Goal: Information Seeking & Learning: Learn about a topic

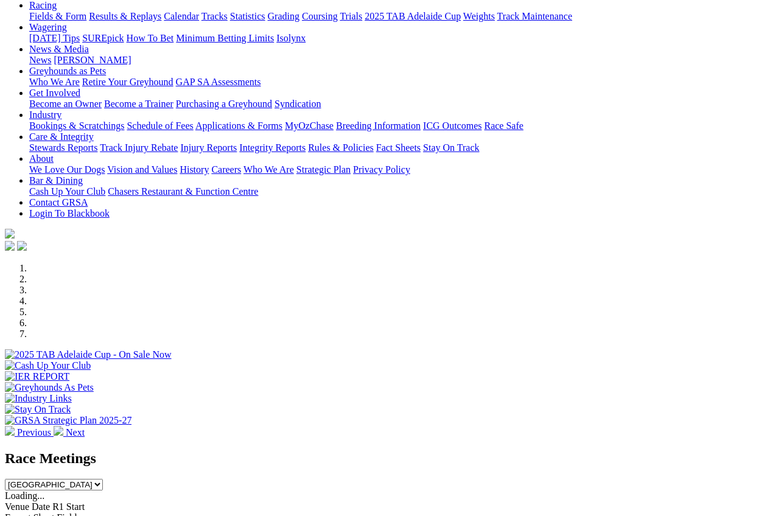
scroll to position [183, 0]
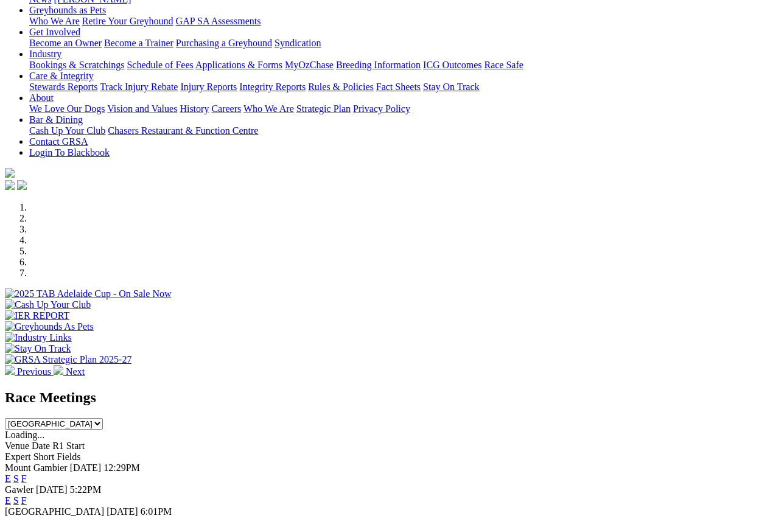
click at [27, 474] on link "F" at bounding box center [23, 479] width 5 height 10
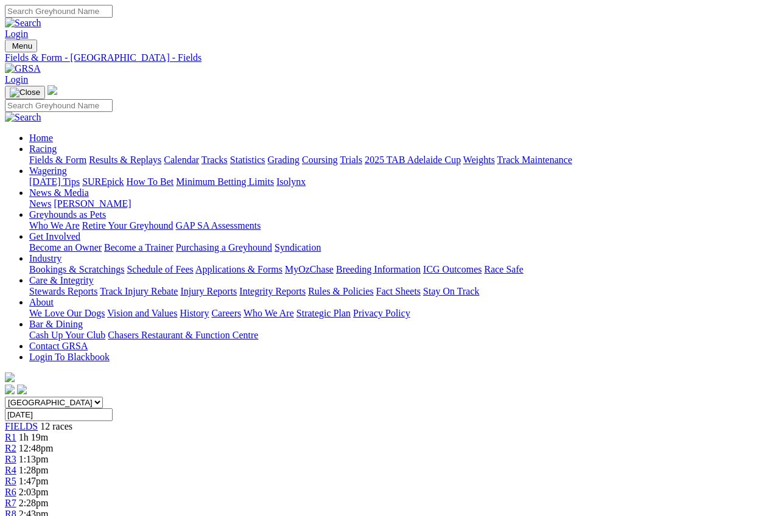
click at [265, 155] on link "Statistics" at bounding box center [247, 160] width 35 height 10
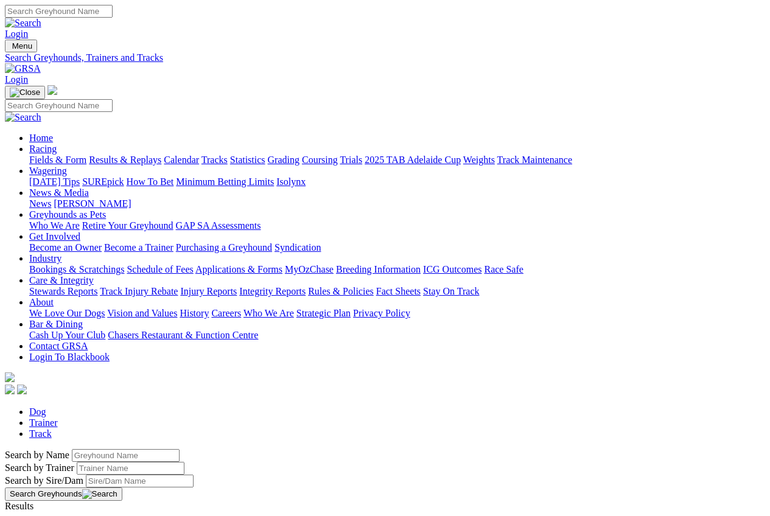
click at [58, 418] on link "Trainer" at bounding box center [43, 423] width 29 height 10
type input "tracie price"
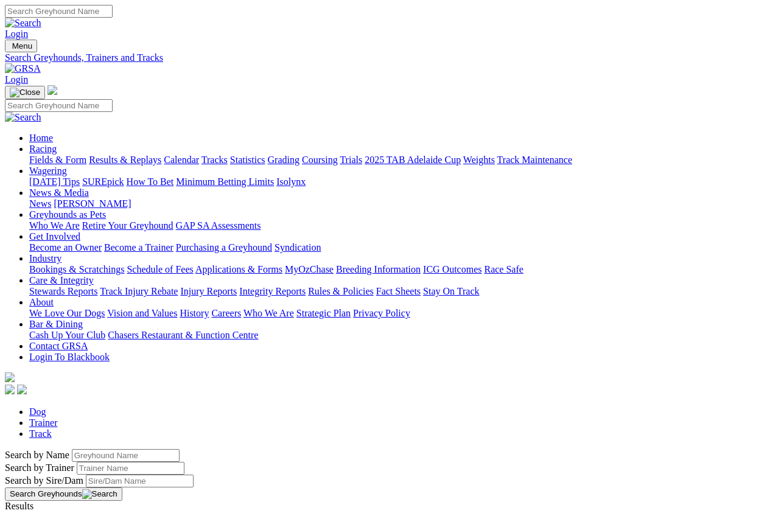
type input "t"
type input "david peckham"
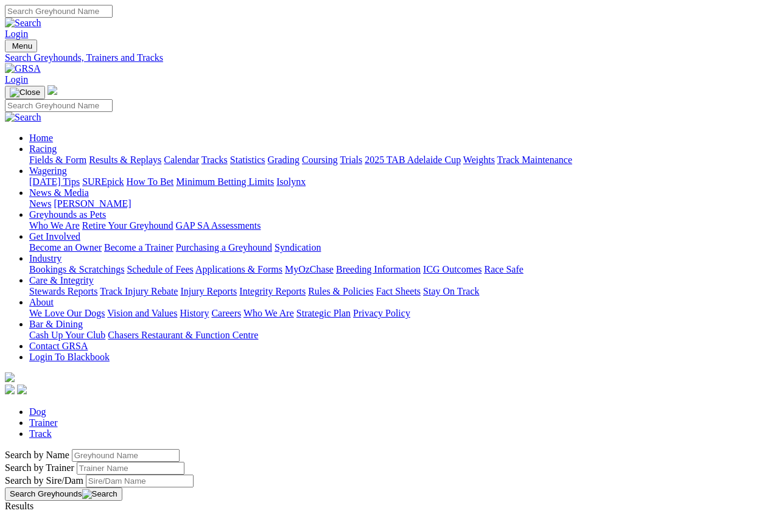
type input "d"
type input "noel perry"
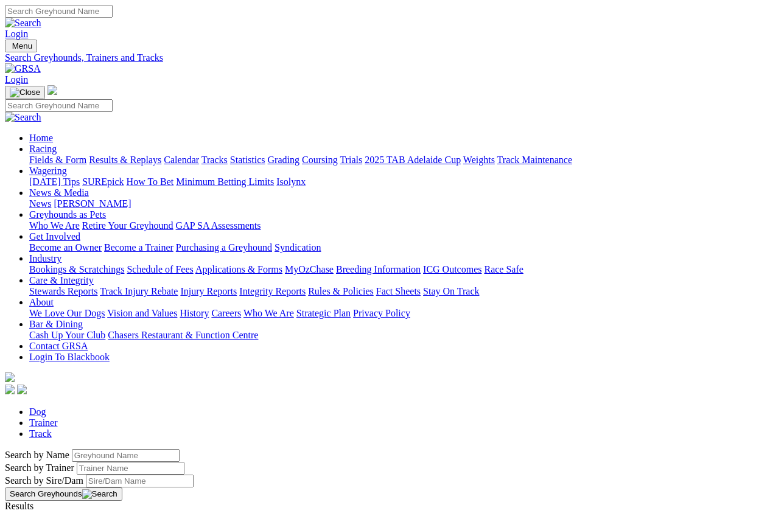
type input "n"
type input "[PERSON_NAME]"
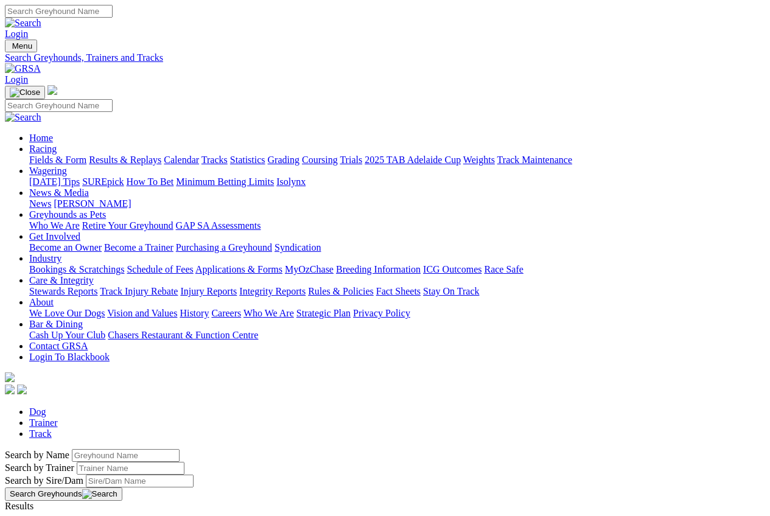
type input "millicent"
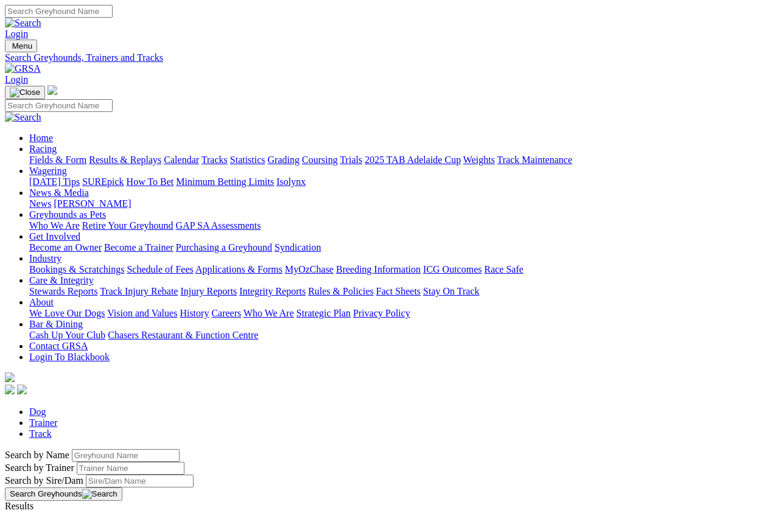
type input "dave green"
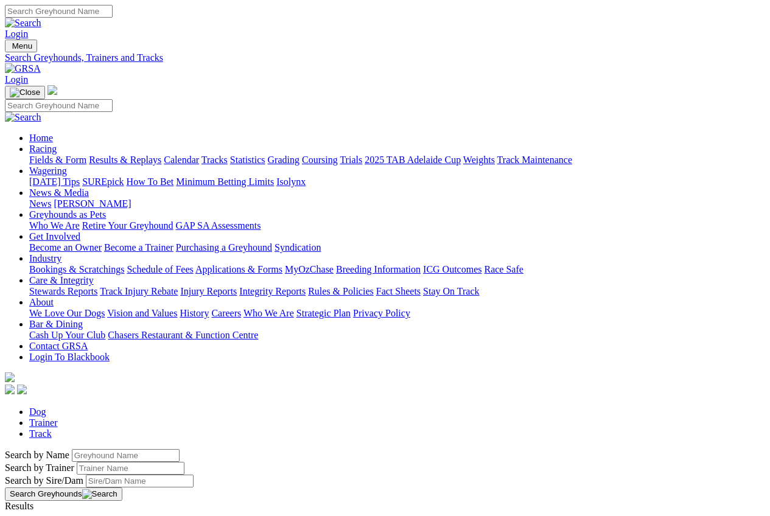
type input "dave peckham"
type input "m"
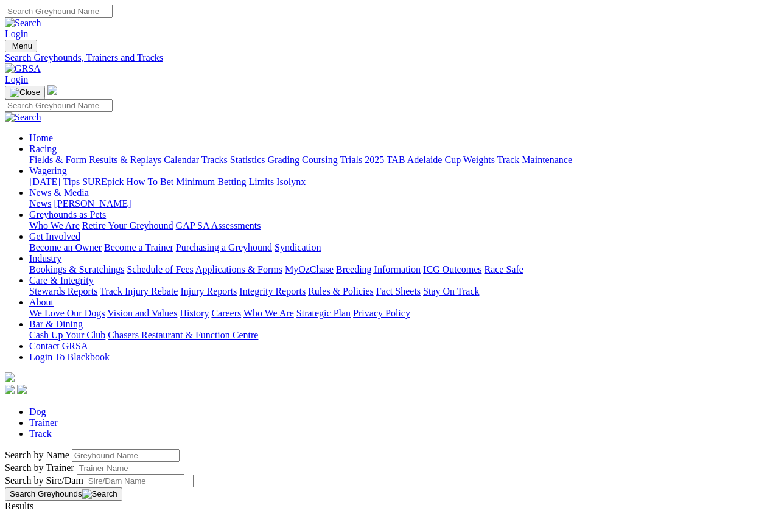
type input "d"
type input "[PERSON_NAME]"
